Goal: Task Accomplishment & Management: Use online tool/utility

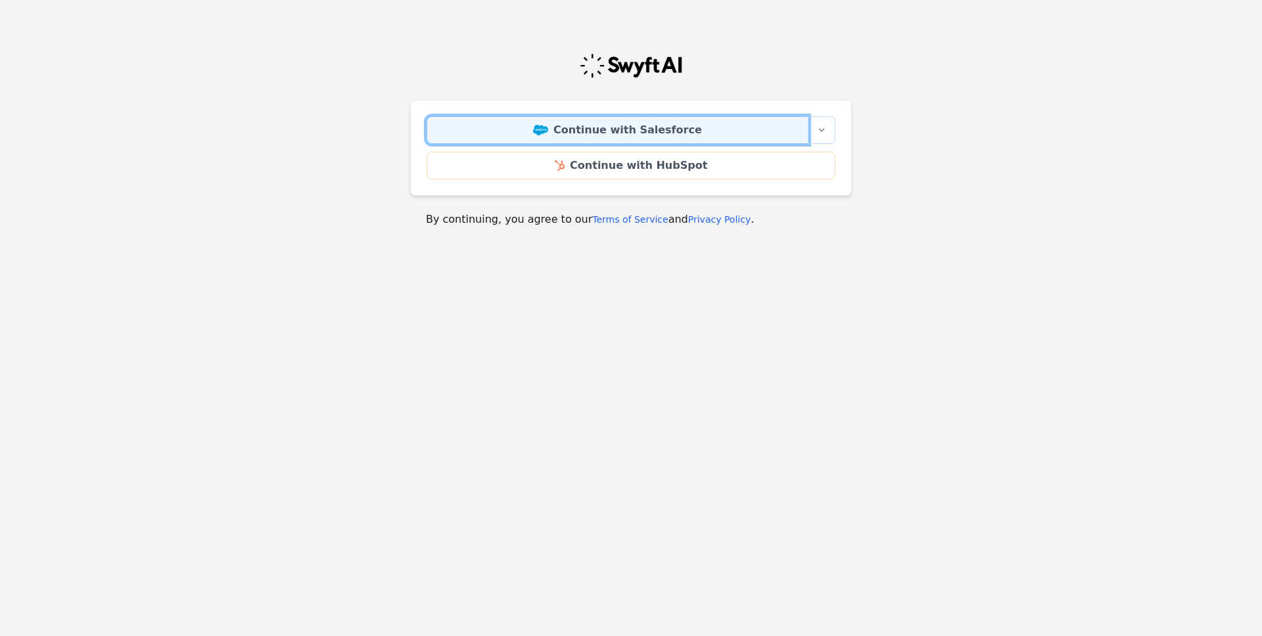
click at [616, 130] on link "Continue with Salesforce" at bounding box center [618, 130] width 382 height 28
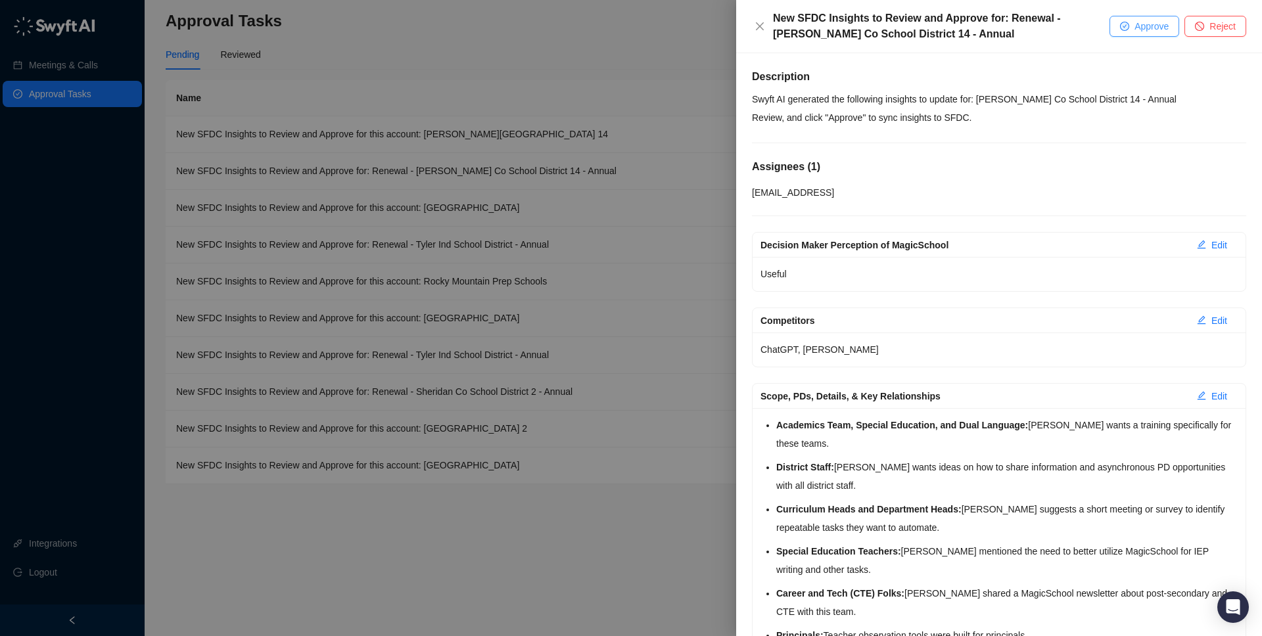
click at [1128, 32] on button "Approve" at bounding box center [1144, 26] width 70 height 21
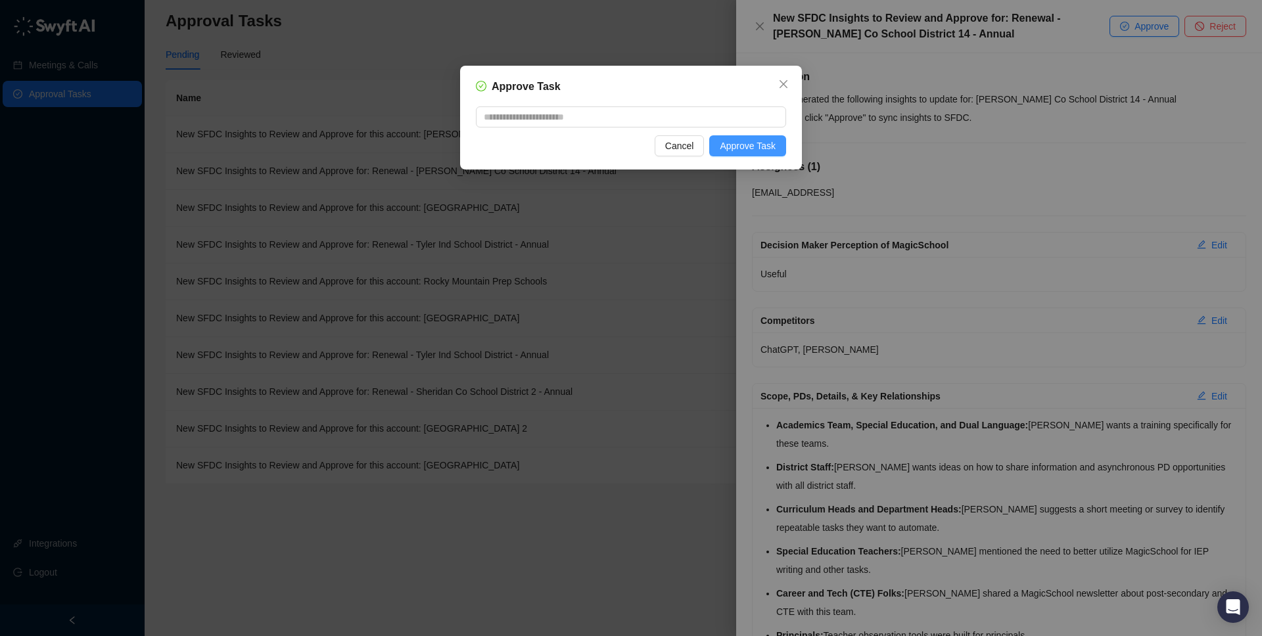
click at [761, 137] on button "Approve Task" at bounding box center [747, 145] width 77 height 21
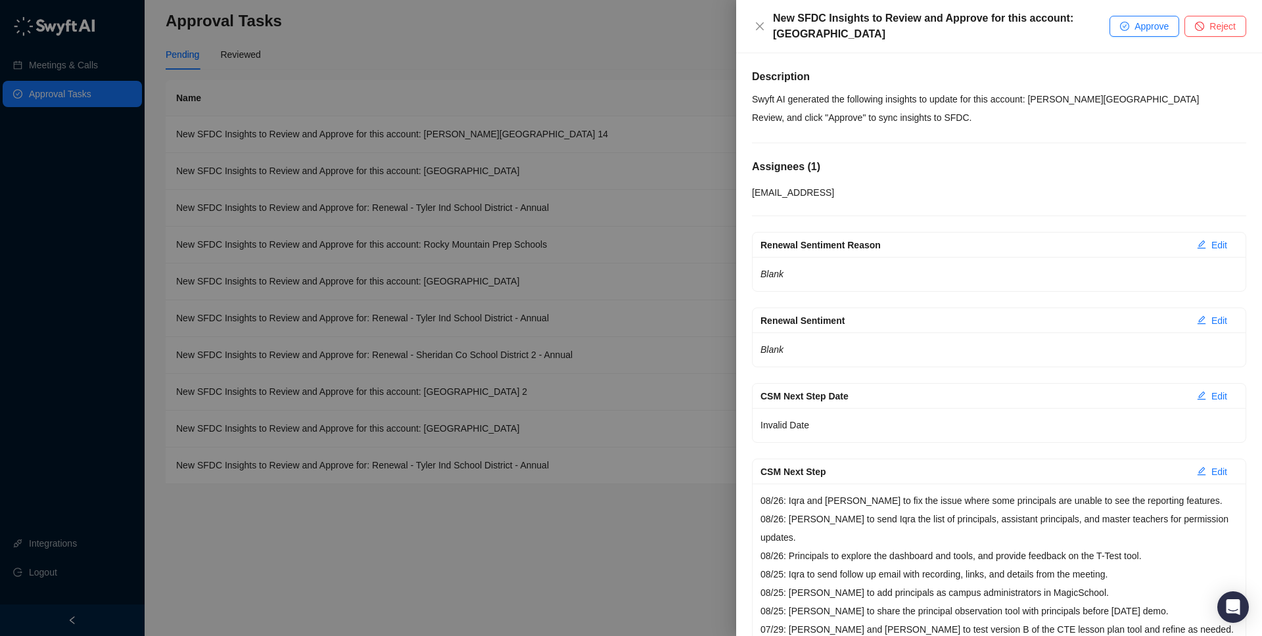
click at [770, 26] on div "New SFDC Insights to Review and Approve for this account: Tyler Ind School Dist…" at bounding box center [931, 27] width 358 height 32
click at [766, 27] on button "Close" at bounding box center [760, 26] width 16 height 16
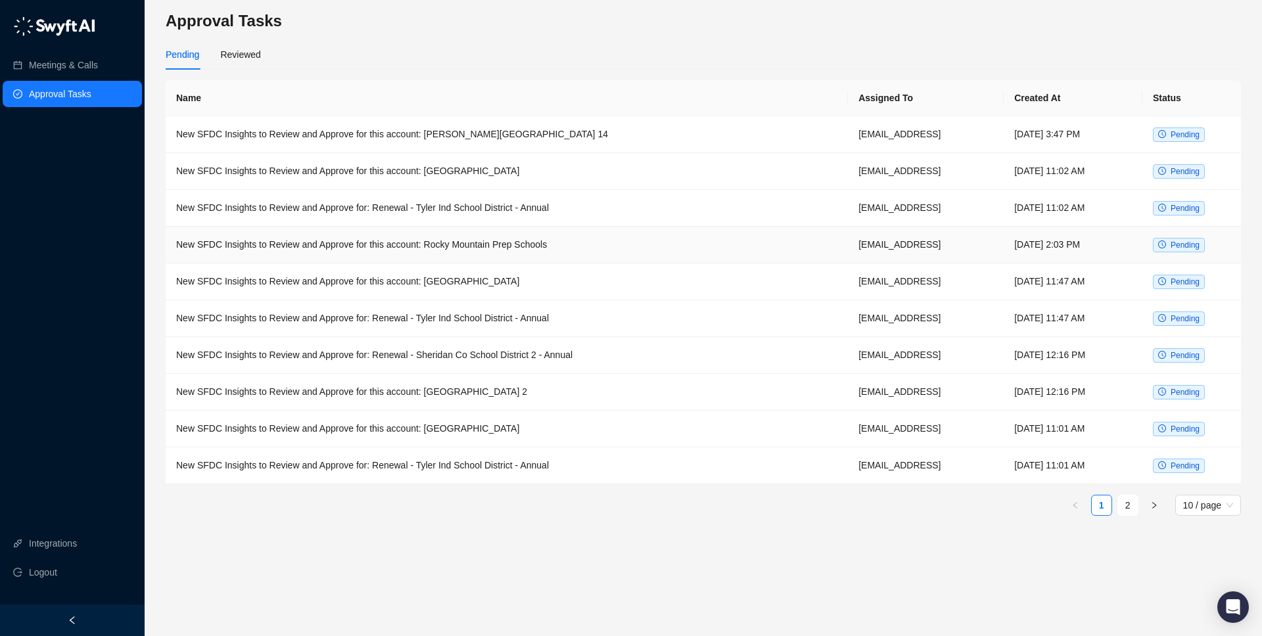
click at [1192, 244] on span "Pending" at bounding box center [1185, 245] width 29 height 9
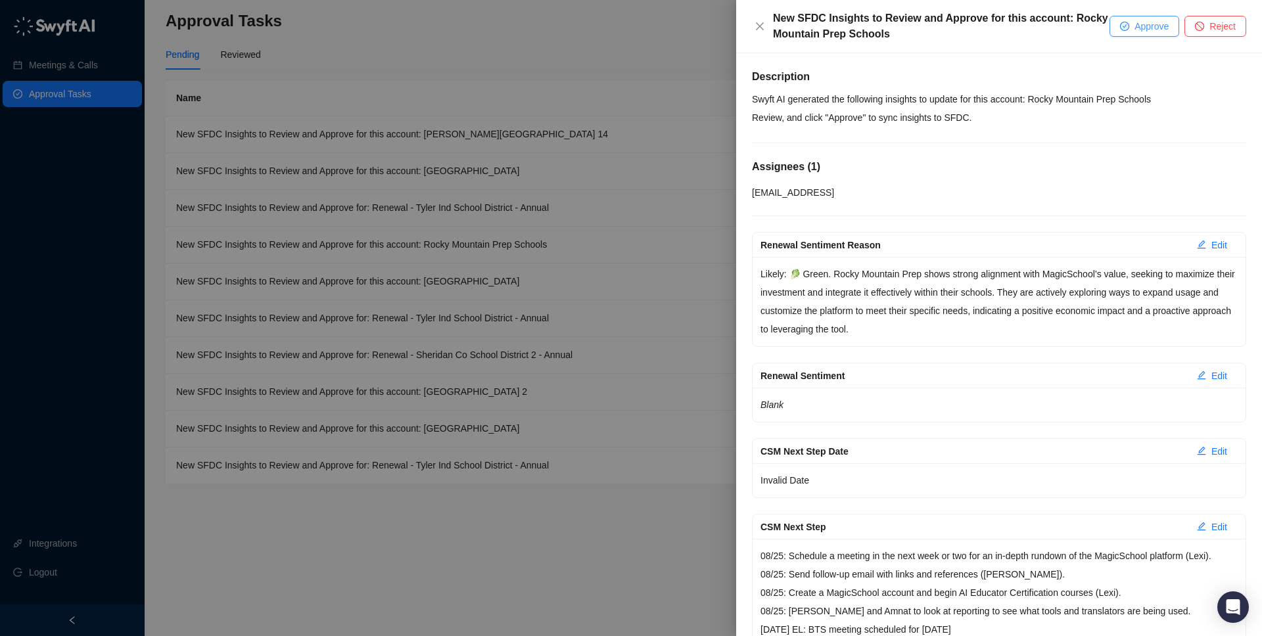
click at [1129, 31] on button "Approve" at bounding box center [1144, 26] width 70 height 21
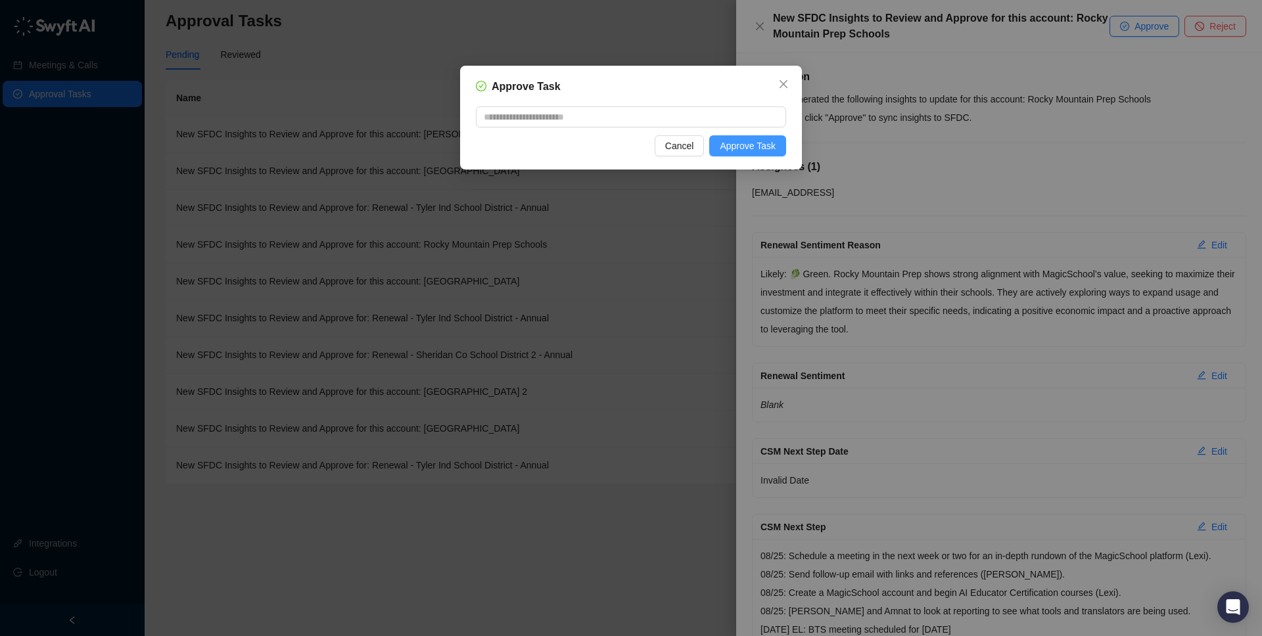
click at [745, 151] on span "Approve Task" at bounding box center [748, 146] width 56 height 14
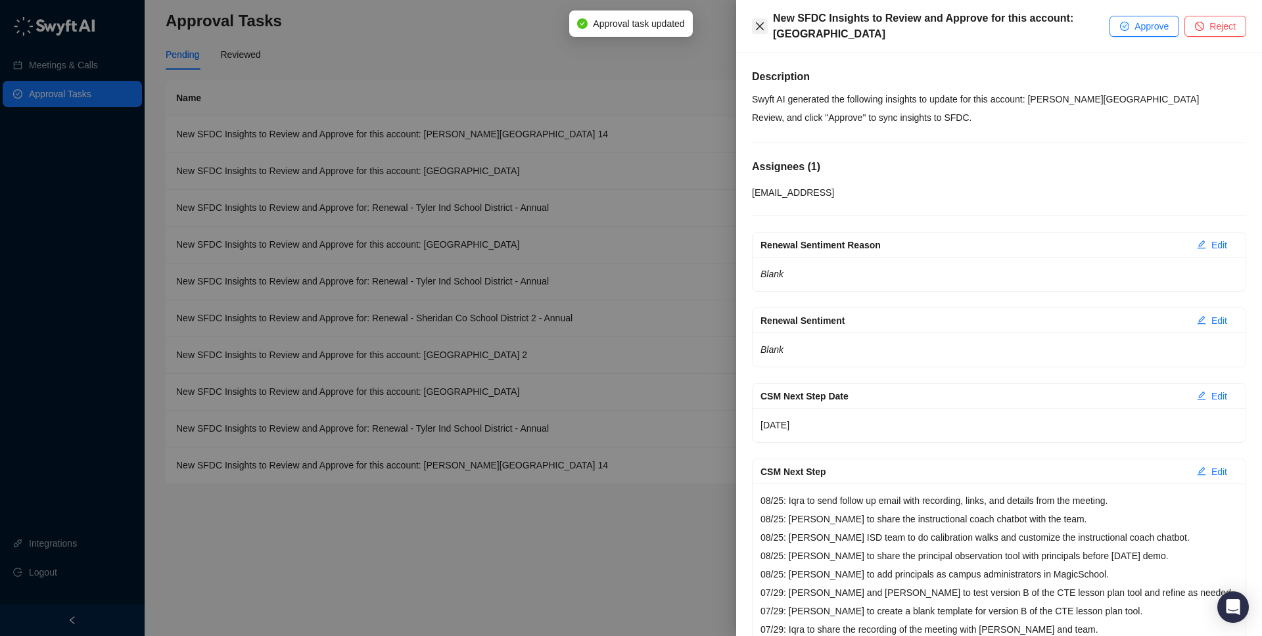
click at [756, 21] on icon "close" at bounding box center [759, 26] width 11 height 11
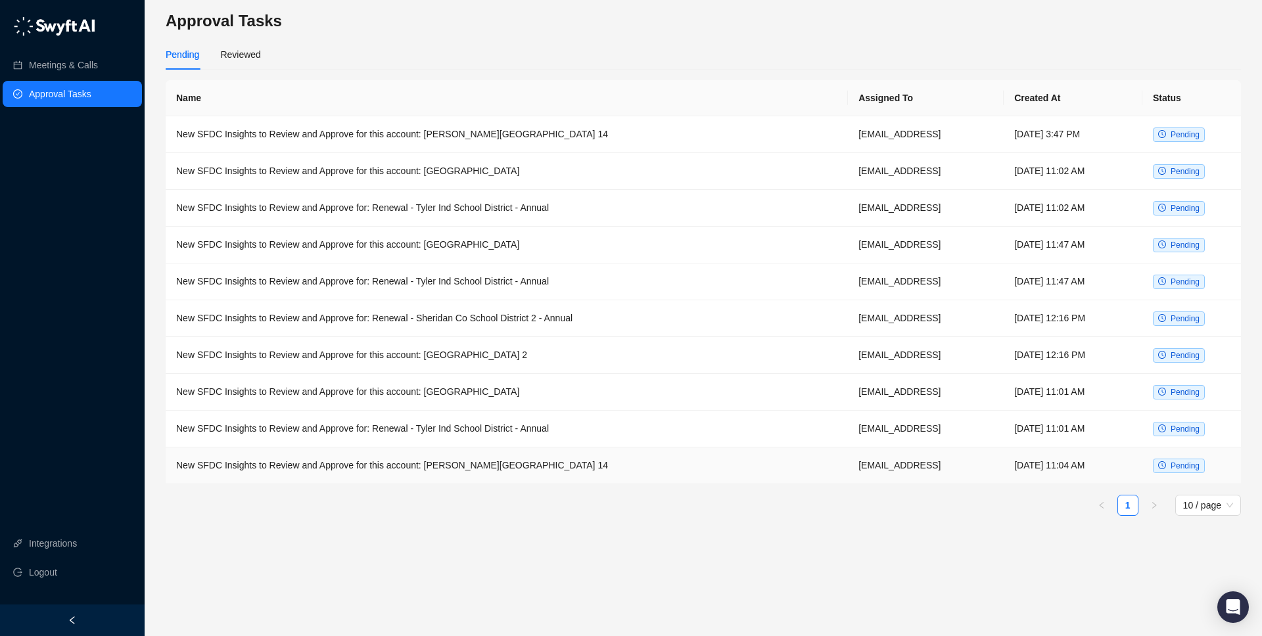
click at [1189, 463] on span "Pending" at bounding box center [1185, 465] width 29 height 9
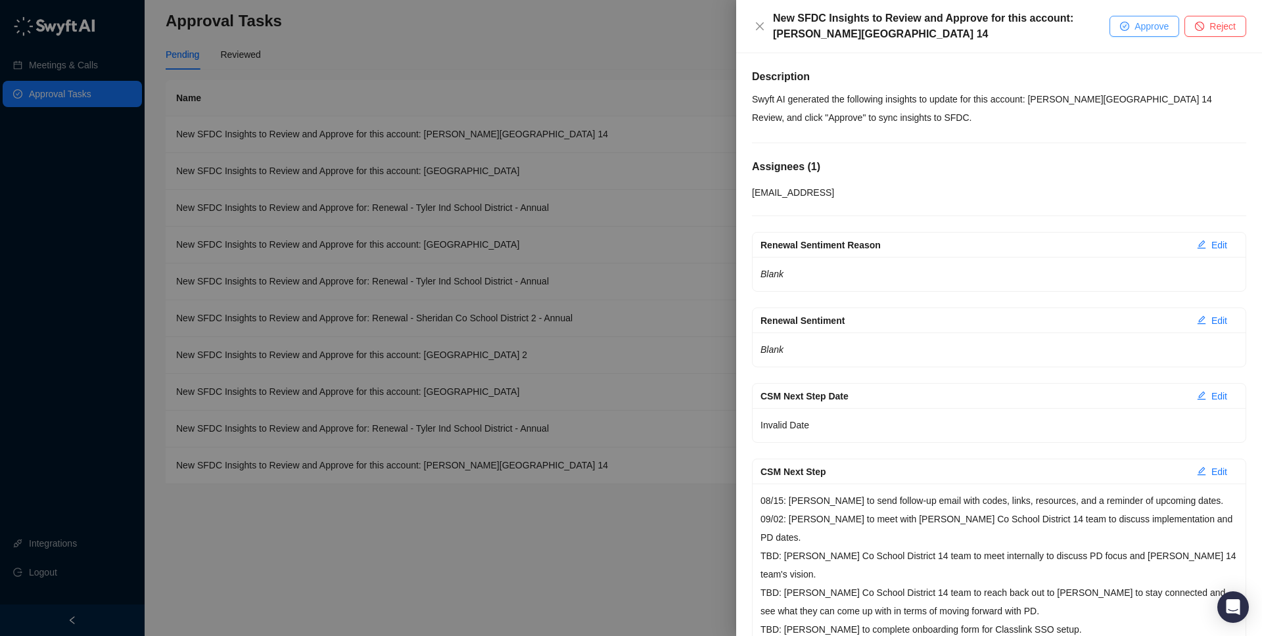
click at [1130, 31] on button "Approve" at bounding box center [1144, 26] width 70 height 21
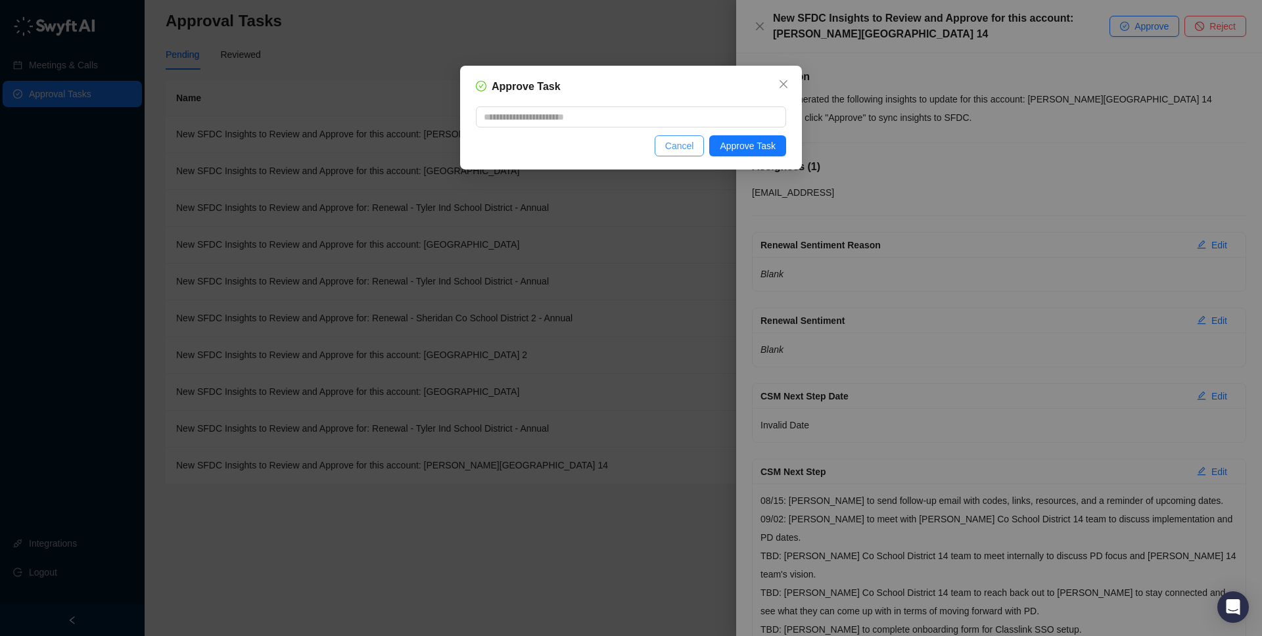
click at [665, 148] on span "Cancel" at bounding box center [679, 146] width 29 height 14
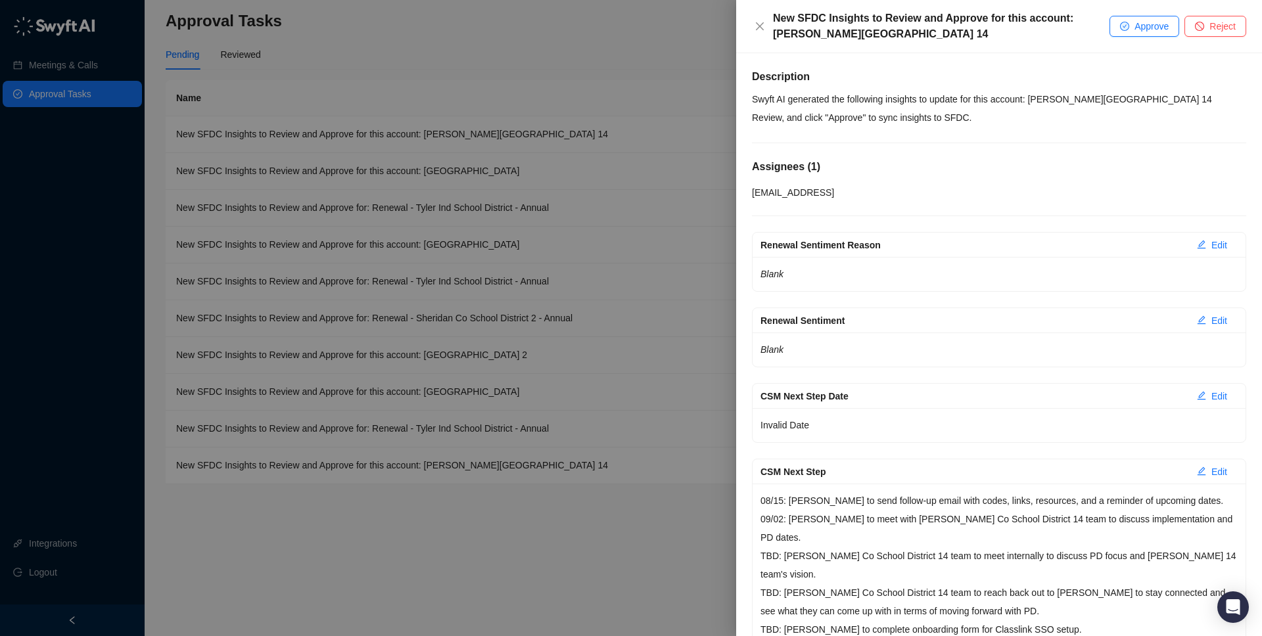
click at [94, 168] on div at bounding box center [631, 318] width 1262 height 636
